Goal: Task Accomplishment & Management: Use online tool/utility

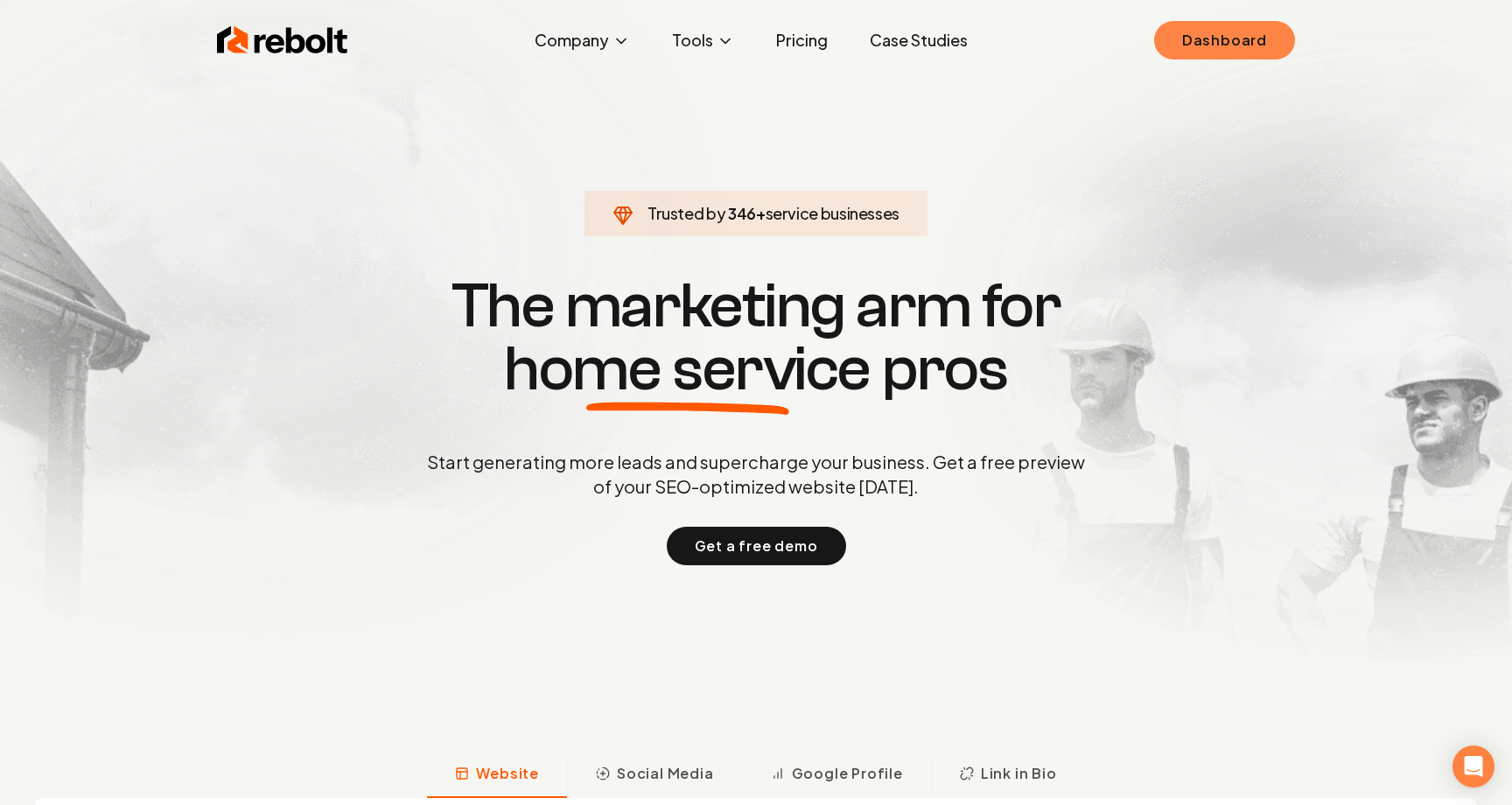
click at [1190, 54] on link "Dashboard" at bounding box center [1224, 40] width 141 height 39
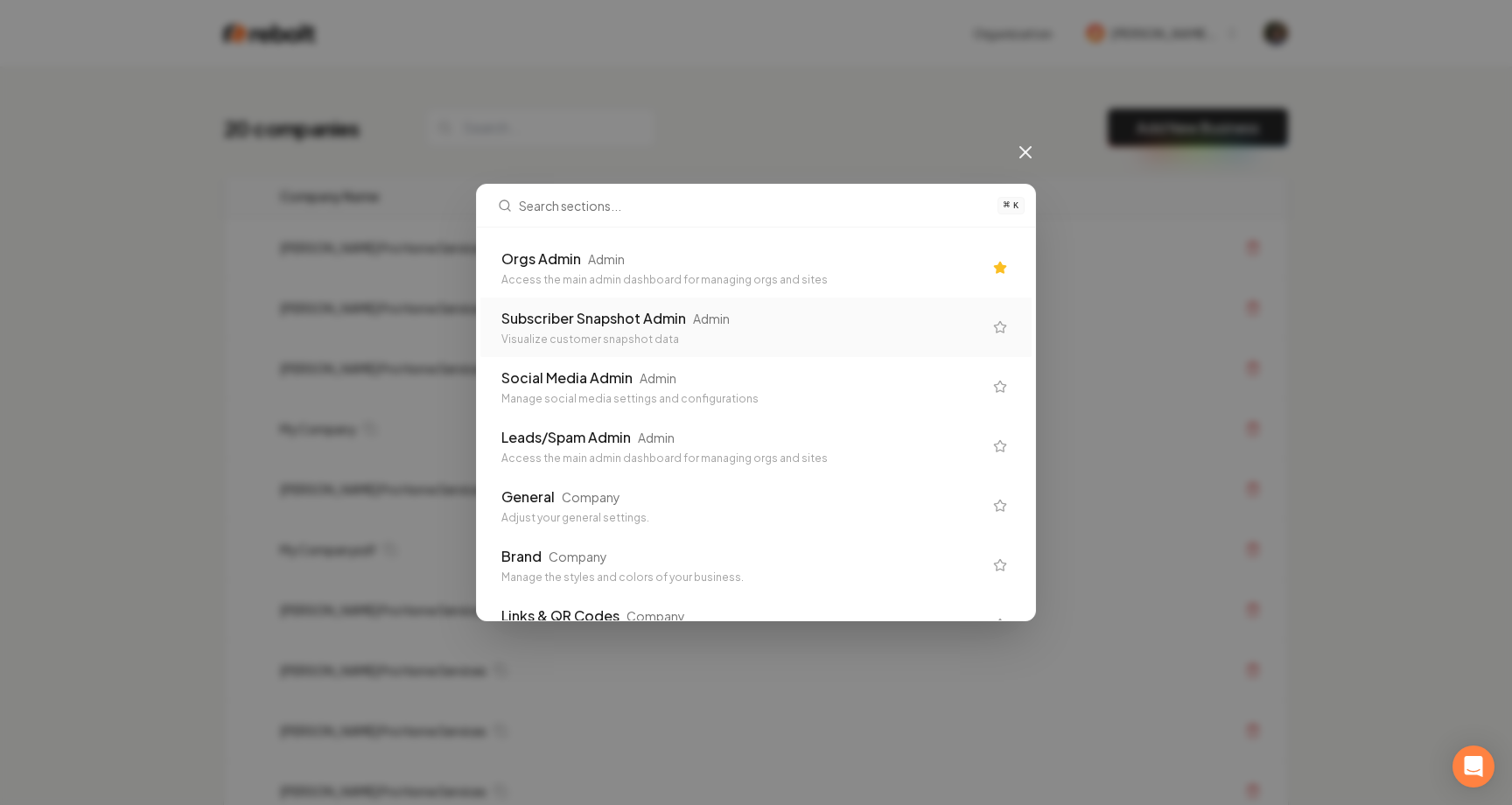
click at [342, 341] on div "⌘ K Orgs Admin Admin Access the main admin dashboard for managing orgs and site…" at bounding box center [756, 402] width 1512 height 805
click at [1026, 150] on icon at bounding box center [1025, 152] width 10 height 10
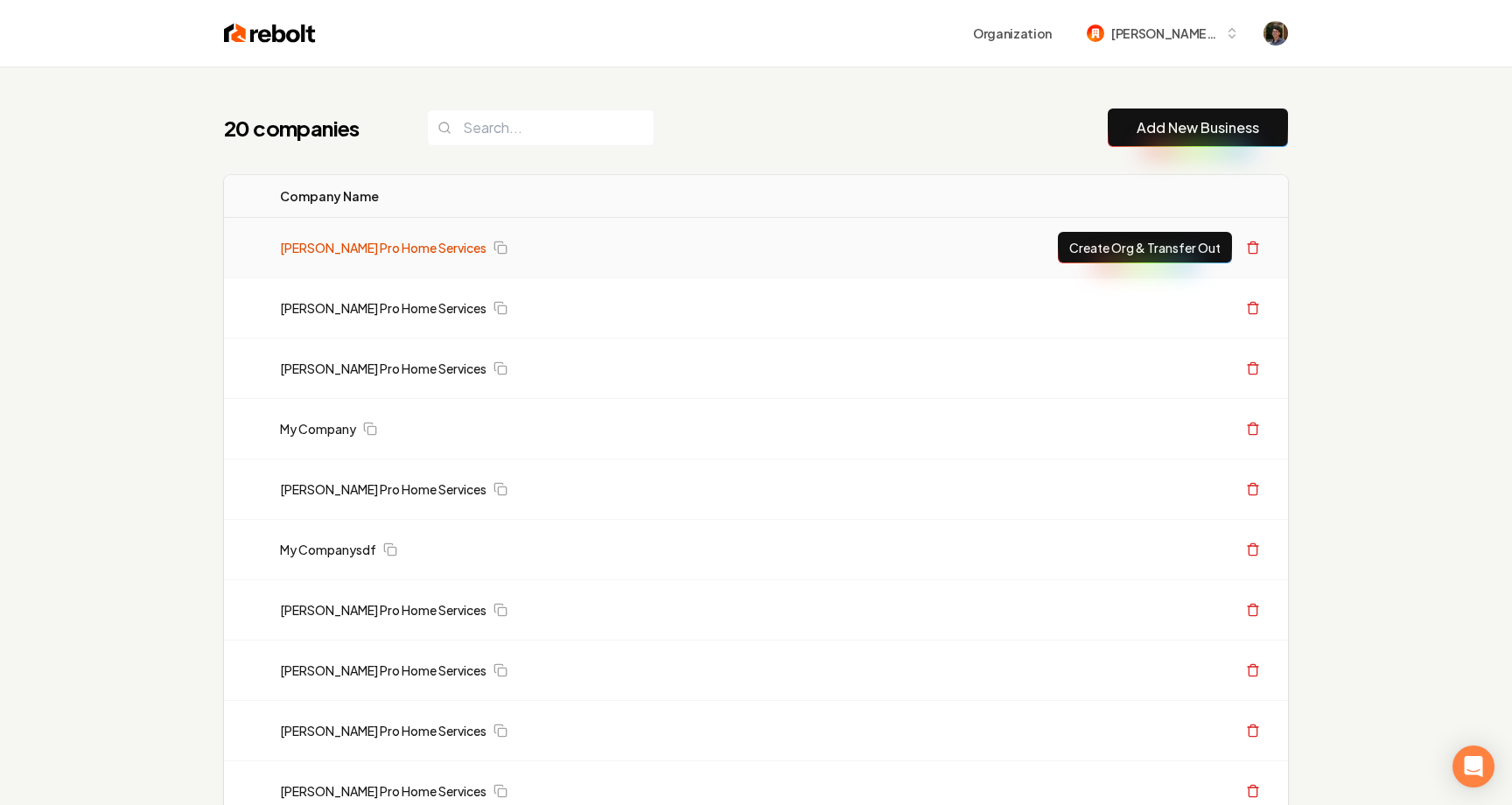
click at [326, 255] on link "[PERSON_NAME] Pro Home Services" at bounding box center [382, 248] width 207 height 18
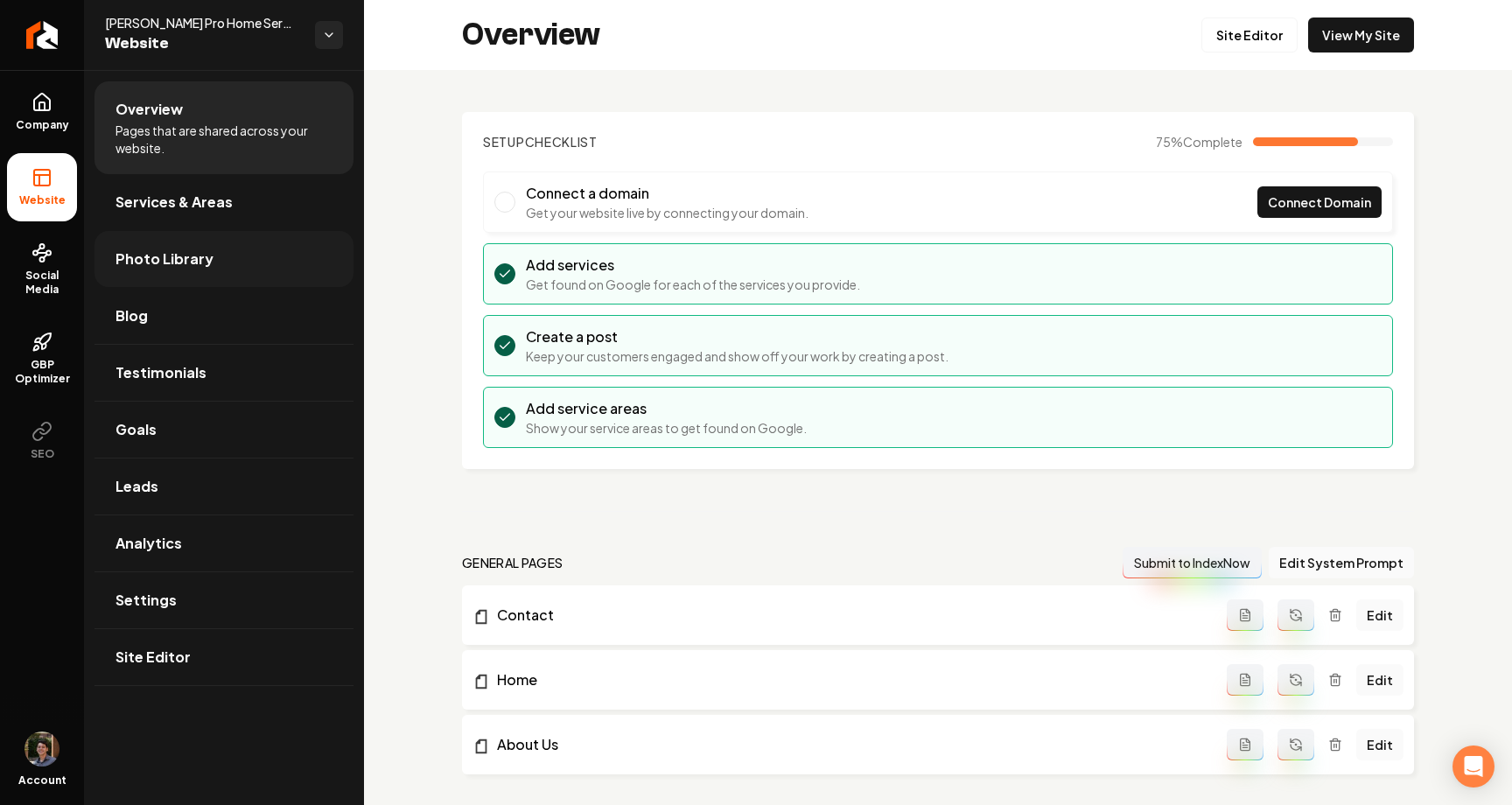
click at [127, 270] on link "Photo Library" at bounding box center [224, 259] width 259 height 56
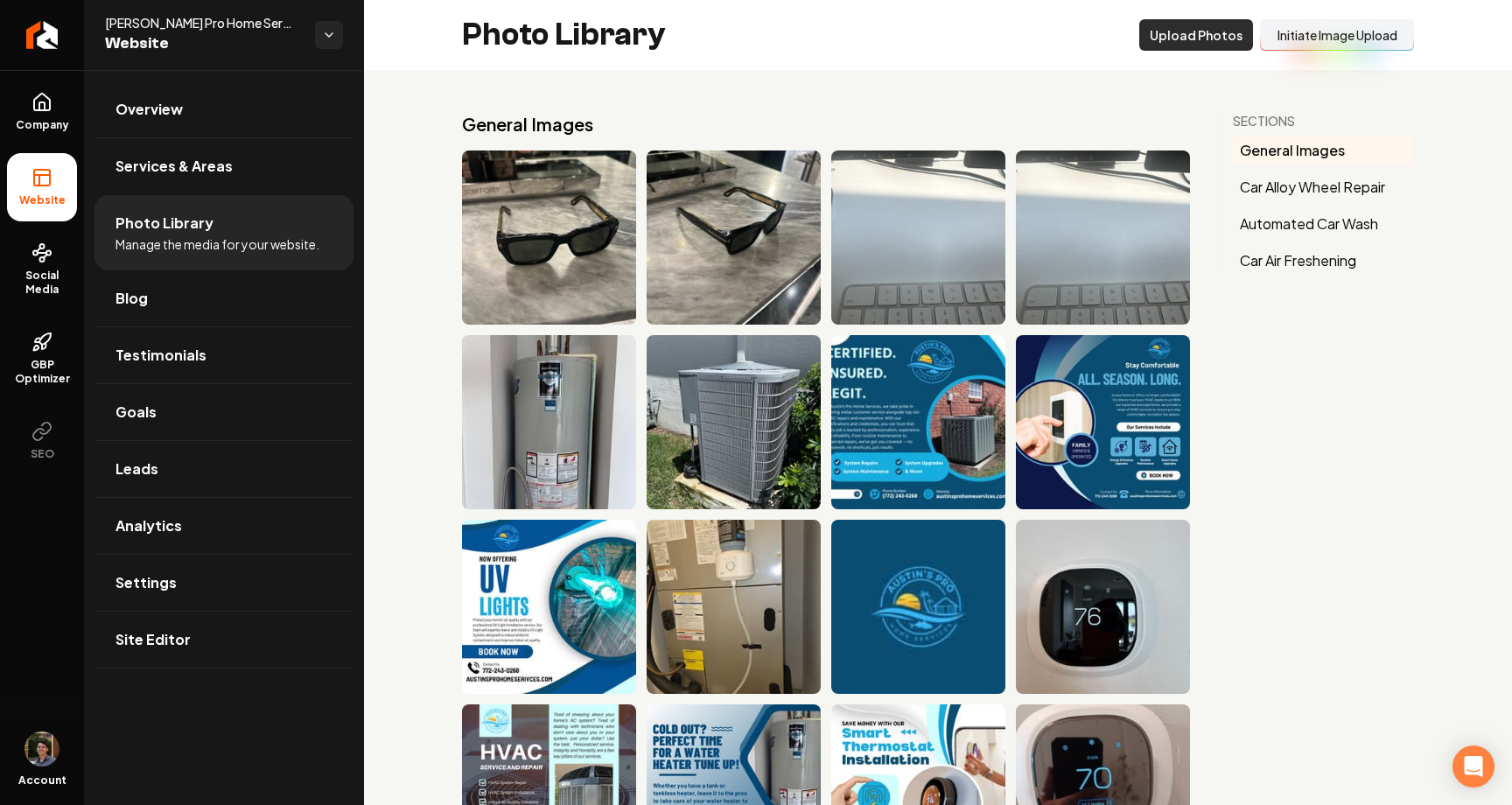
click at [1214, 42] on button "Upload Photos" at bounding box center [1196, 34] width 113 height 31
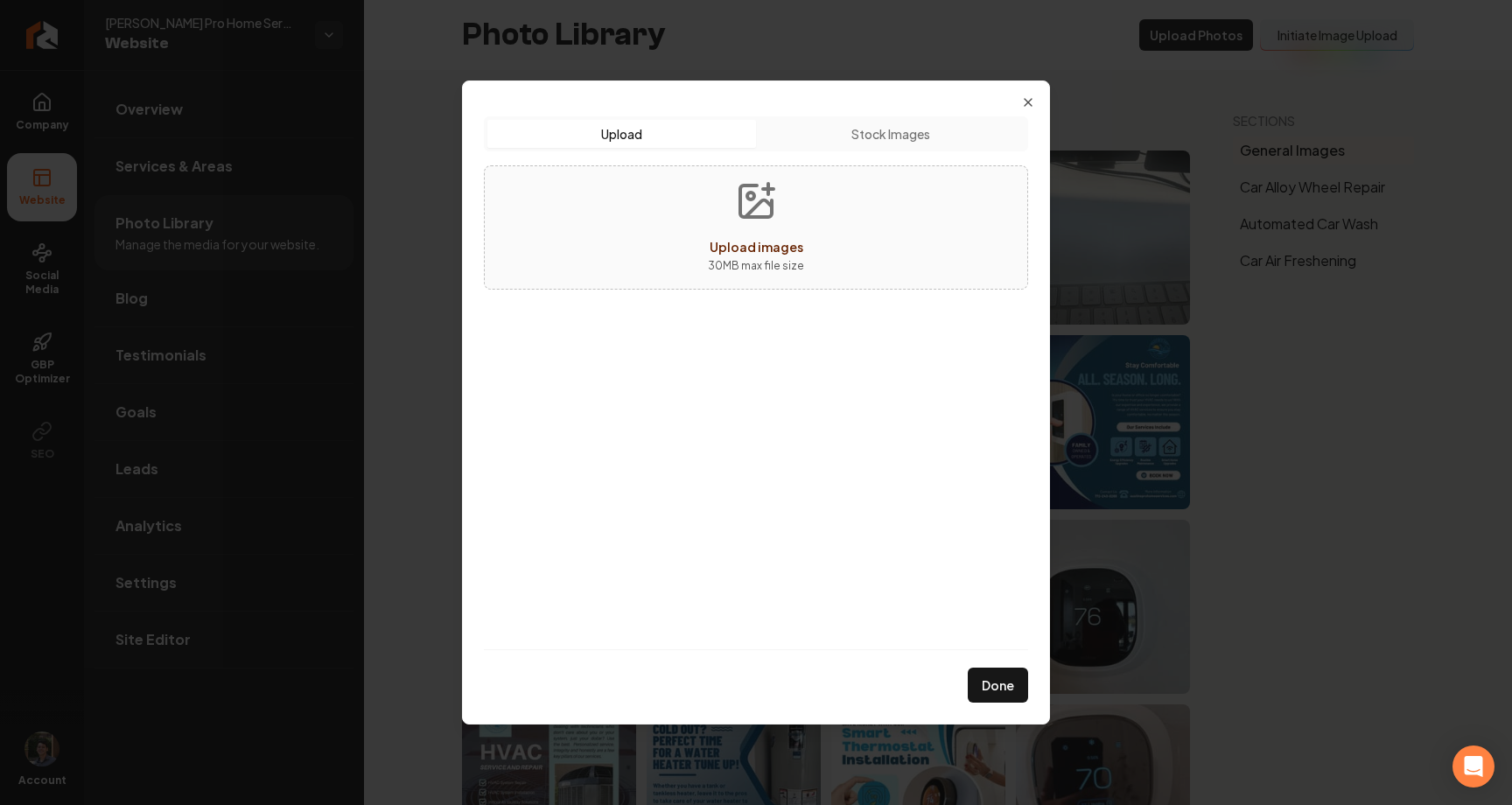
click at [971, 142] on button "Stock Images" at bounding box center [890, 134] width 268 height 28
click at [722, 139] on button "Upload" at bounding box center [621, 134] width 268 height 28
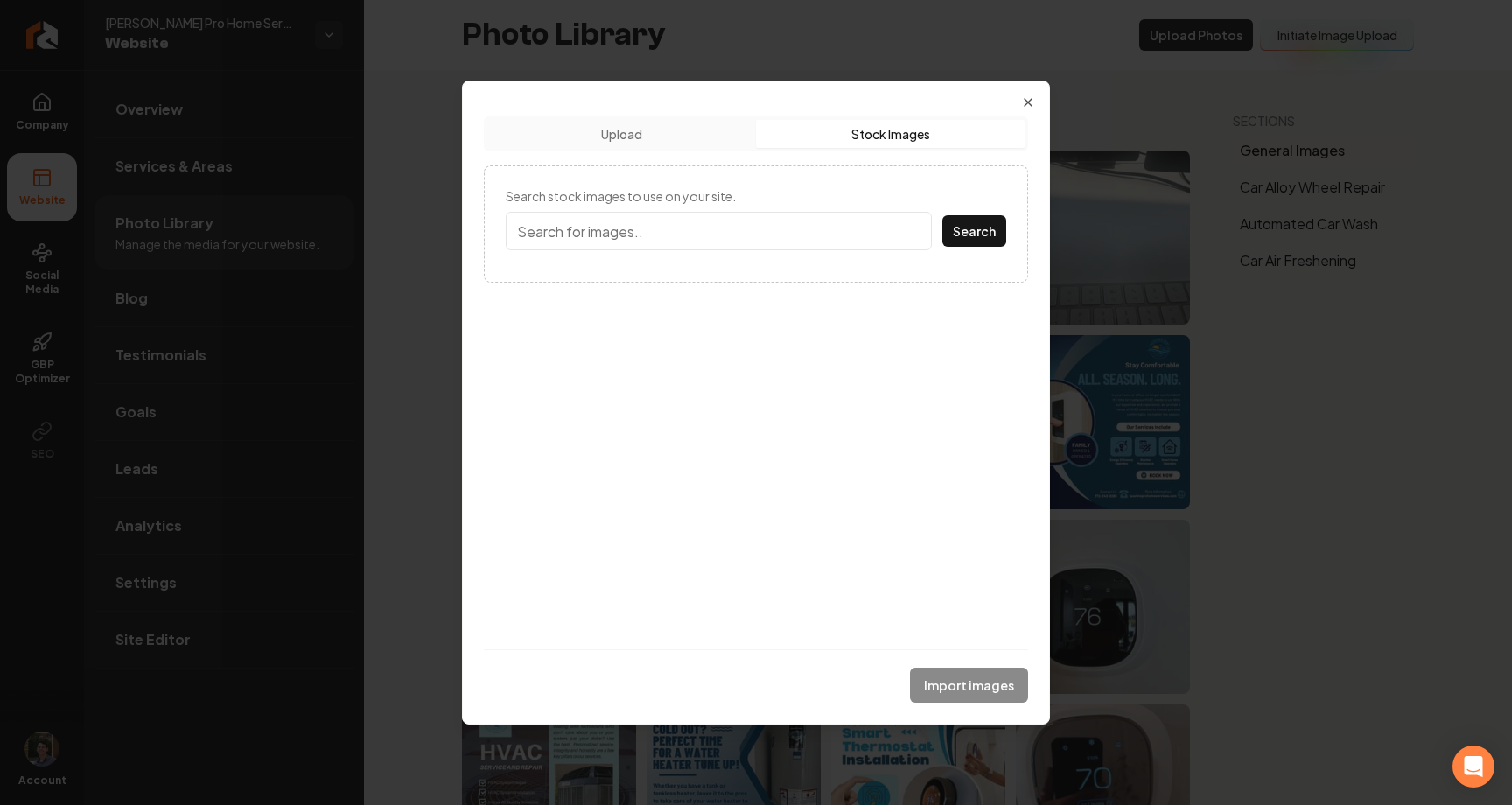
click at [808, 136] on button "Stock Images" at bounding box center [890, 134] width 268 height 28
click at [921, 125] on button "Stock Images" at bounding box center [890, 134] width 268 height 28
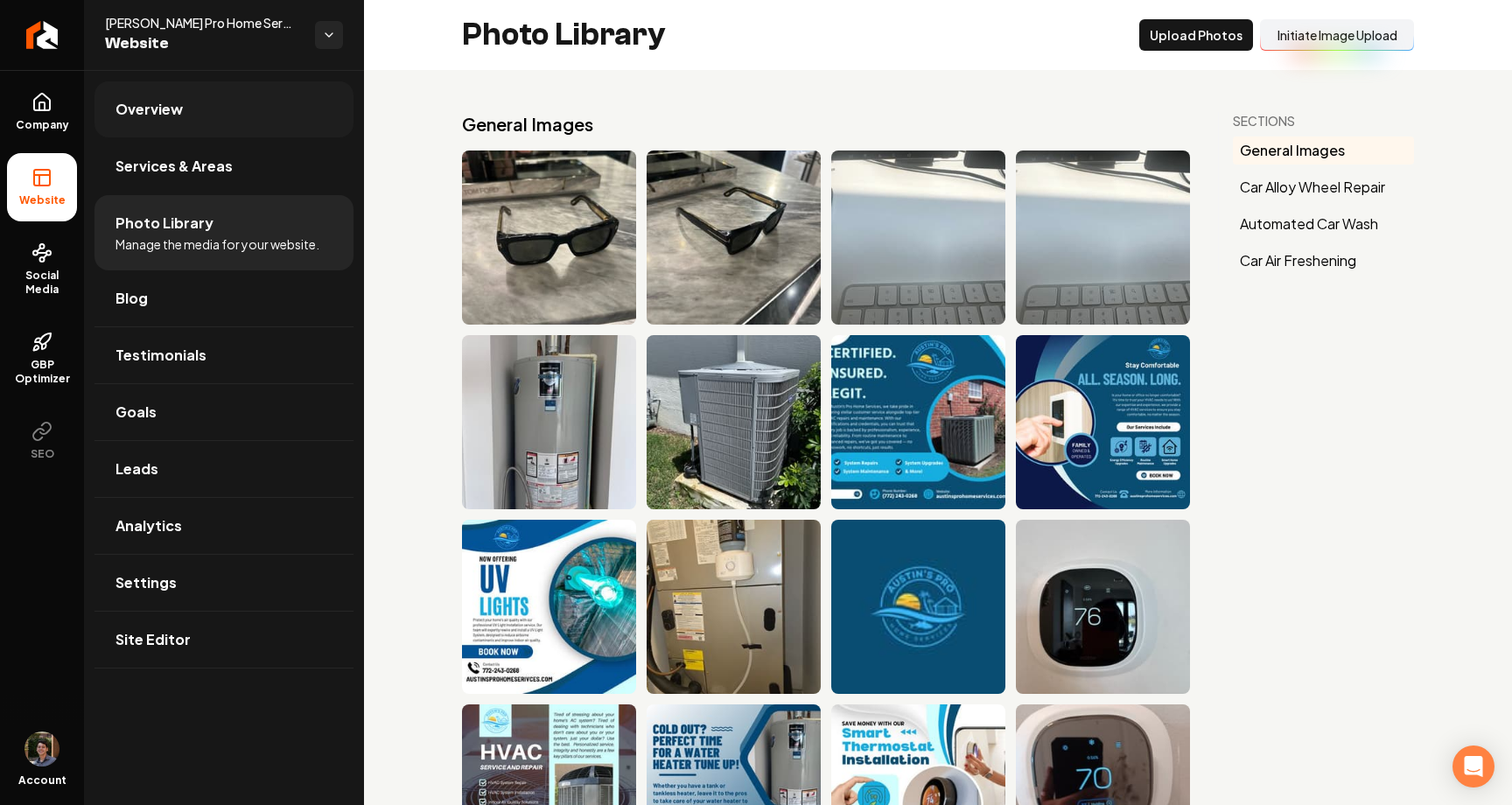
click at [208, 117] on link "Overview" at bounding box center [224, 109] width 259 height 56
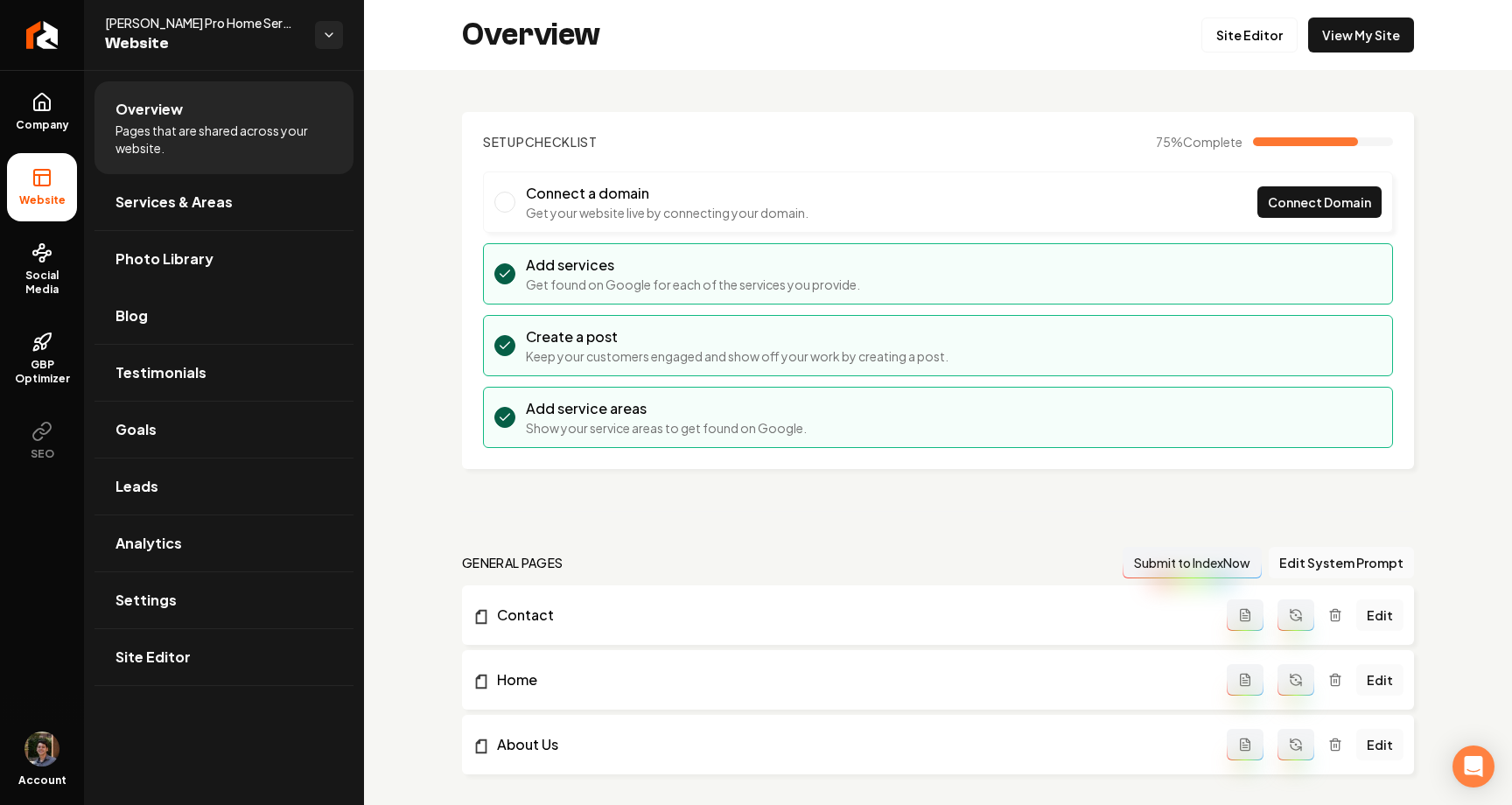
scroll to position [921, 0]
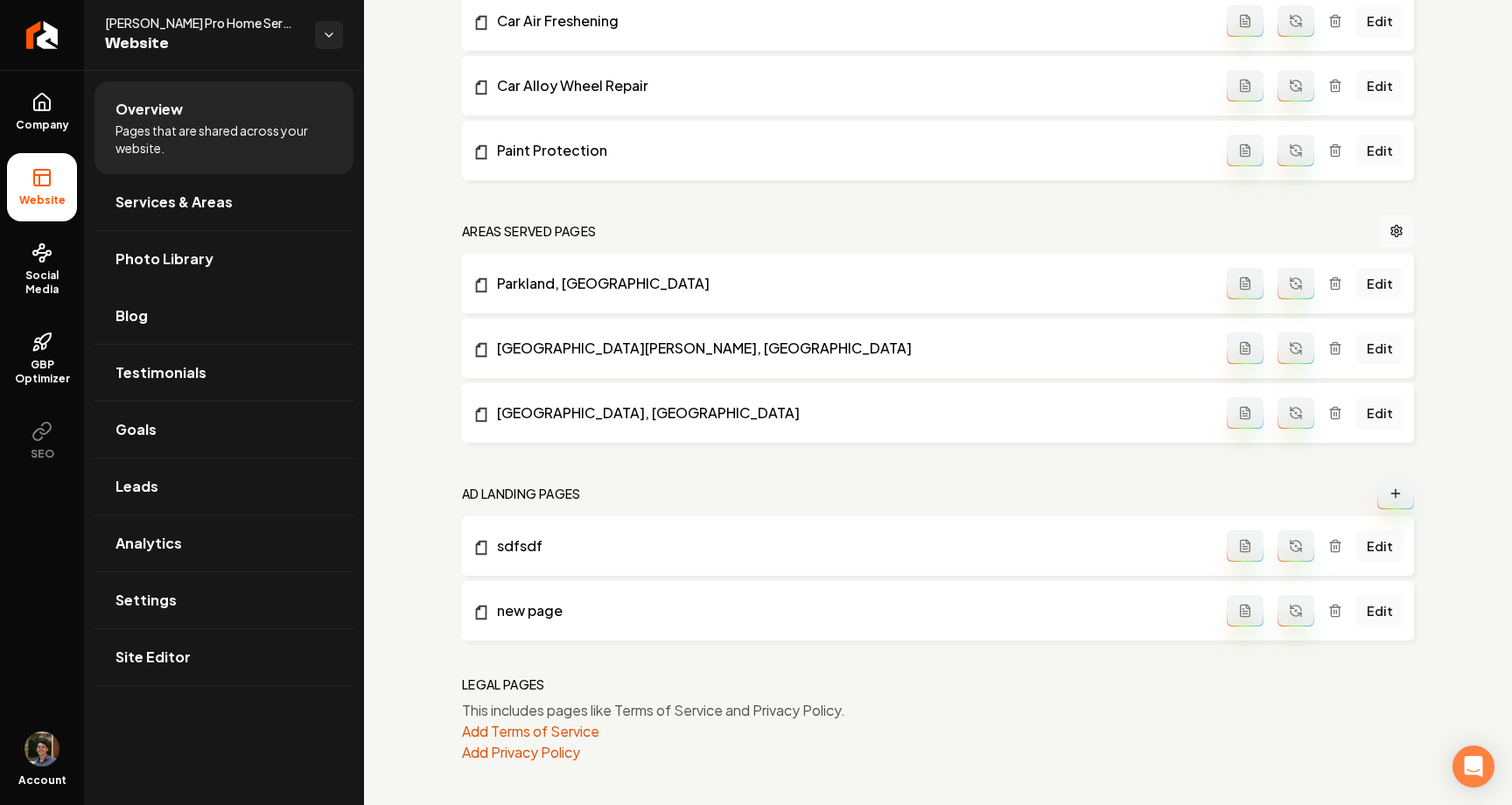
click at [1394, 494] on icon "Main content area" at bounding box center [1395, 493] width 14 height 14
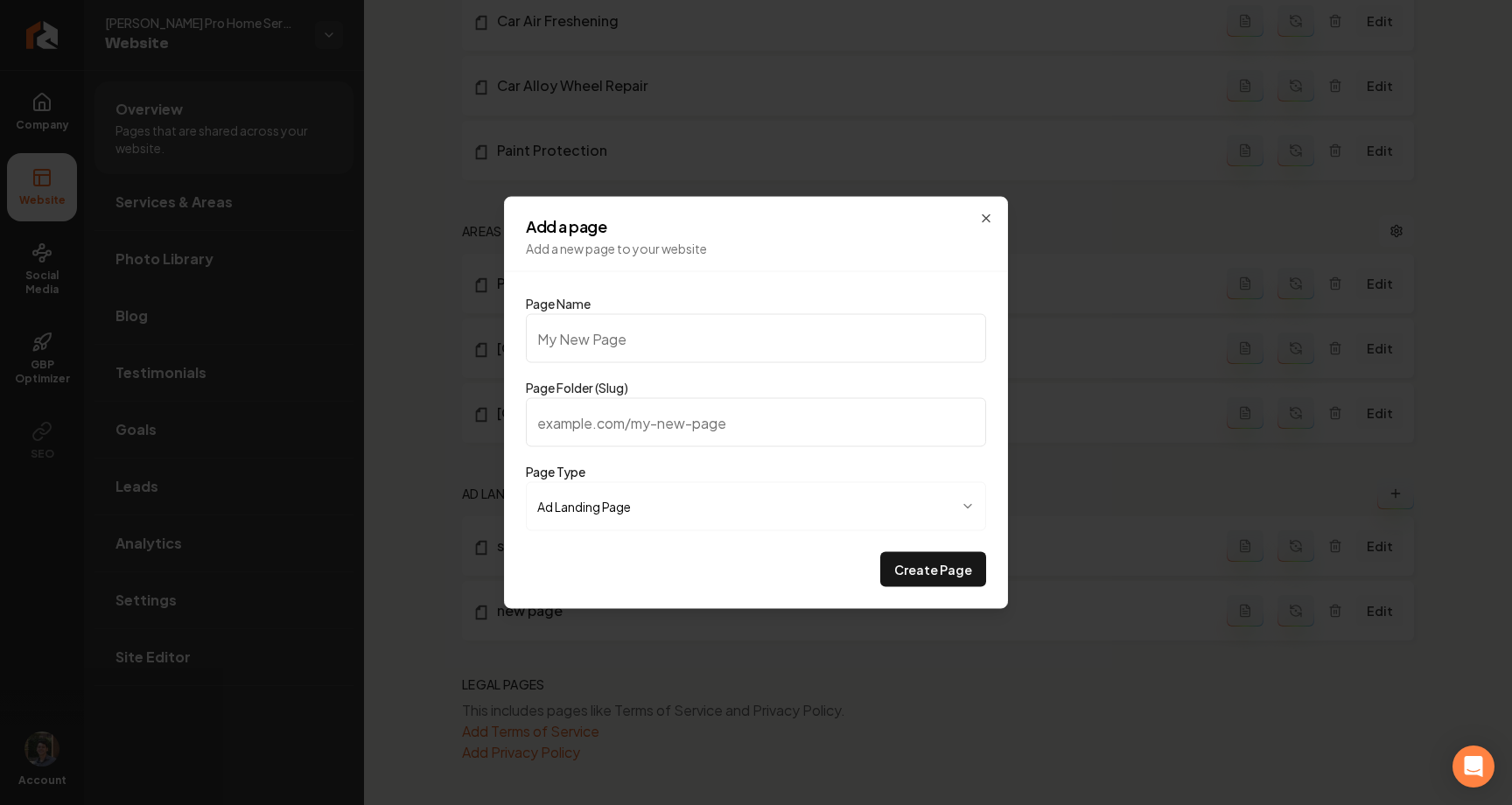
type input "k"
click at [952, 567] on button "Create Page" at bounding box center [933, 569] width 106 height 35
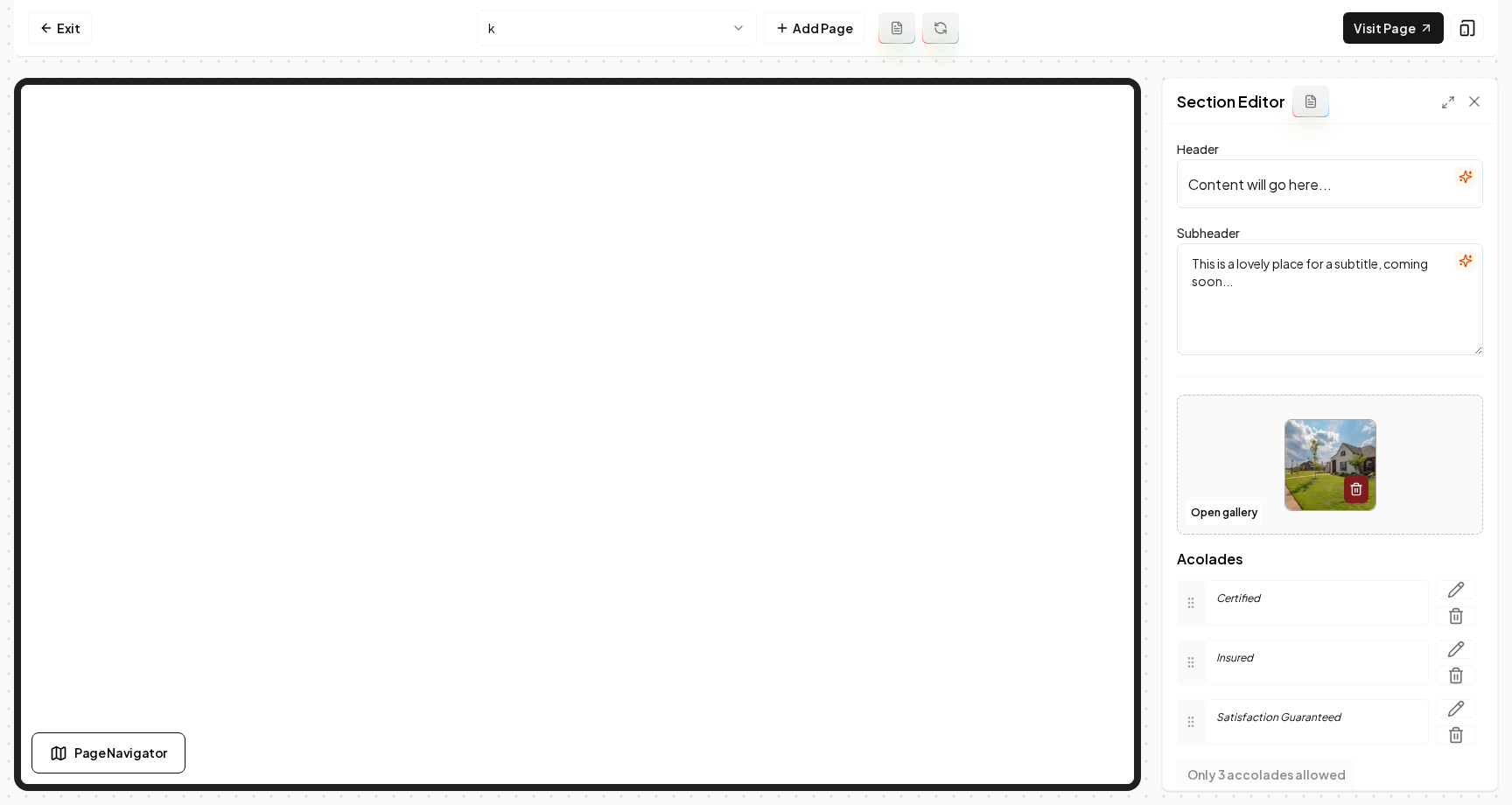
click at [1370, 200] on input "Content will go here..." at bounding box center [1330, 184] width 306 height 49
type input "Content will go here...ibh"
click at [1461, 758] on button "Save" at bounding box center [1456, 760] width 52 height 31
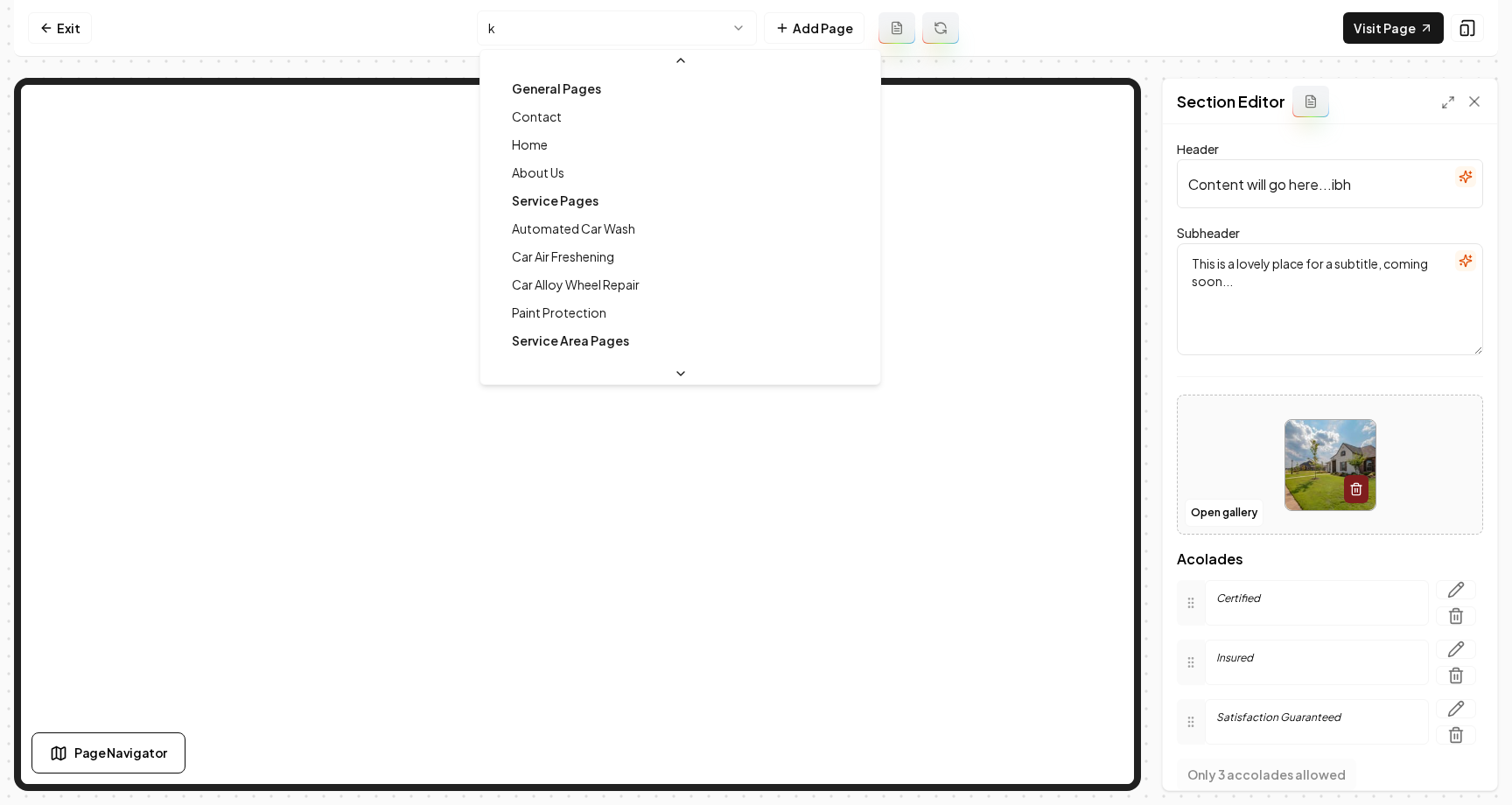
click at [694, 32] on html "Computer Required This feature is only available on a computer. Please switch t…" at bounding box center [756, 402] width 1512 height 805
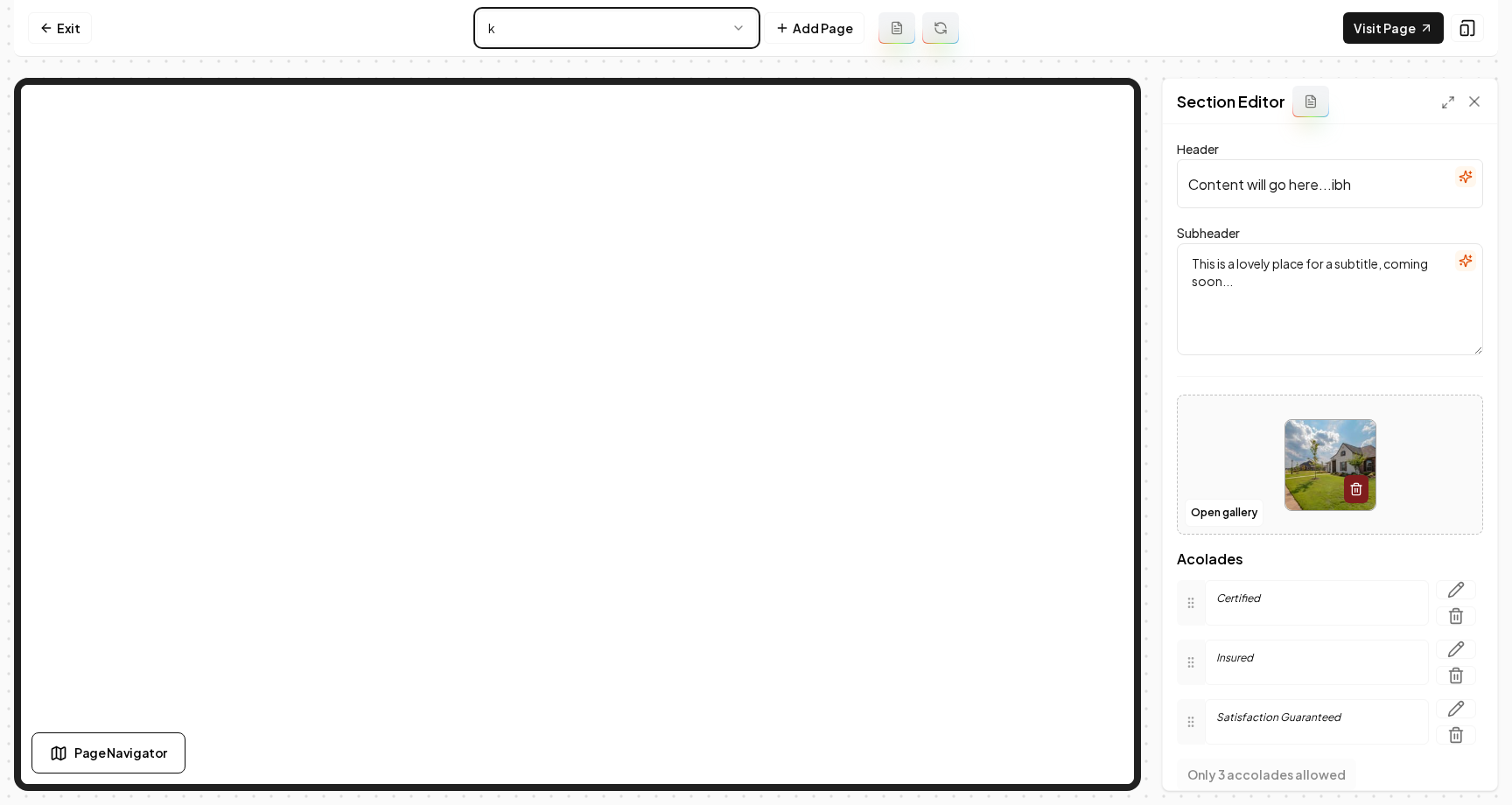
click at [694, 32] on html "Computer Required This feature is only available on a computer. Please switch t…" at bounding box center [756, 402] width 1512 height 805
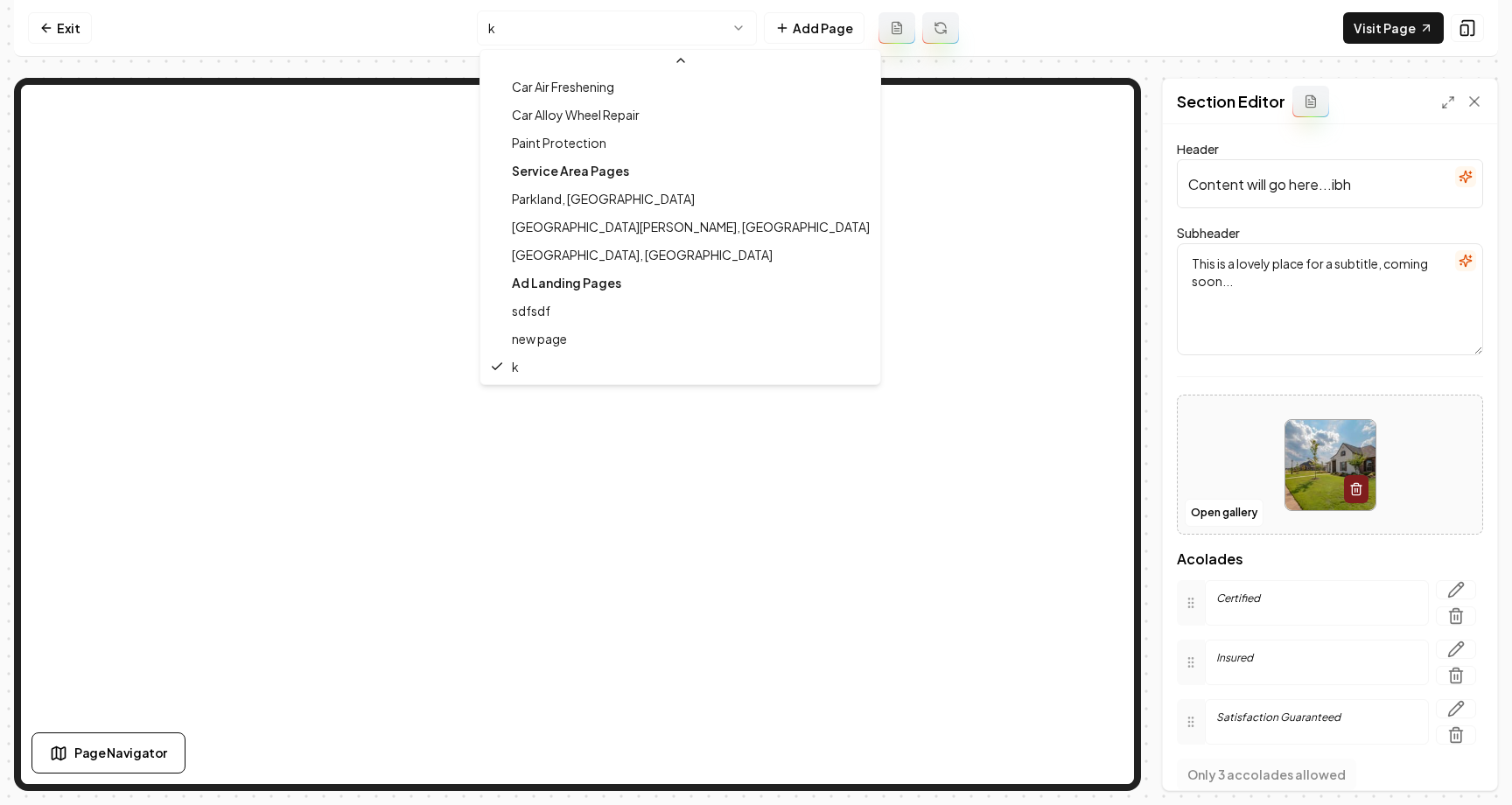
scroll to position [0, 0]
